Goal: Task Accomplishment & Management: Manage account settings

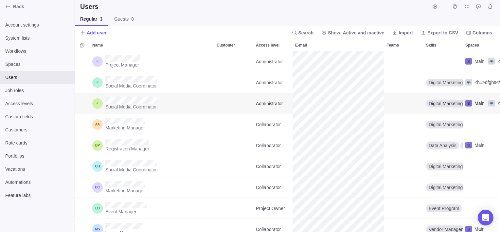
scroll to position [0, 7]
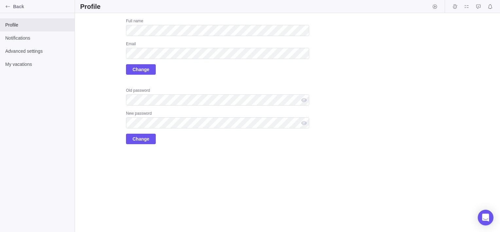
click at [191, 79] on div "Full name Email Change Old password New password Change" at bounding box center [217, 81] width 183 height 126
click at [289, 83] on div "Full name Email Change Old password New password Change" at bounding box center [217, 81] width 183 height 126
